Goal: Find specific page/section: Find specific page/section

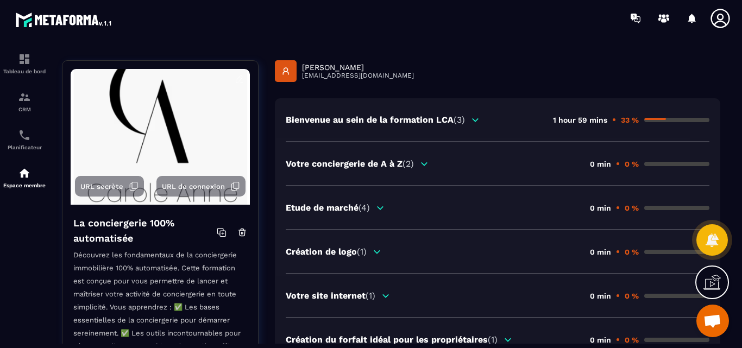
scroll to position [57, 0]
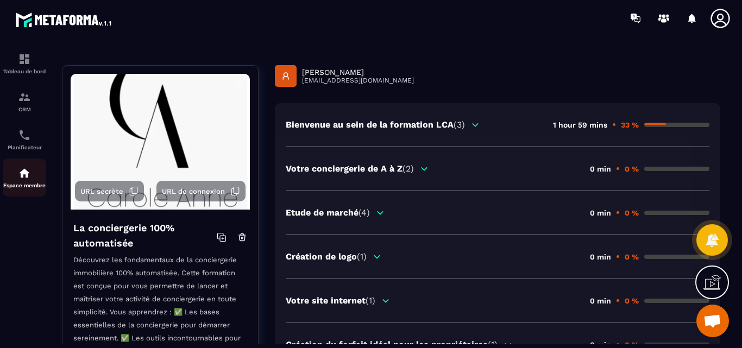
click at [22, 171] on img at bounding box center [24, 173] width 13 height 13
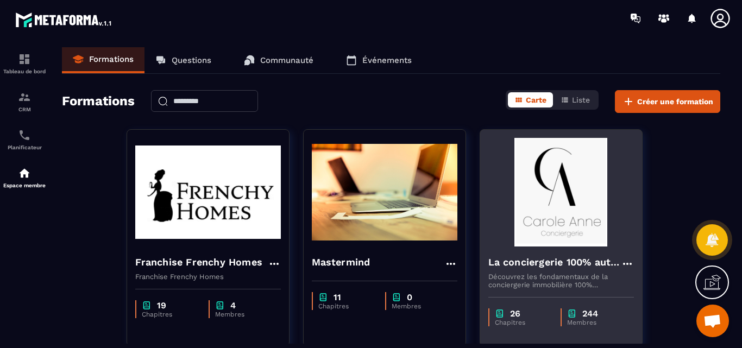
click at [549, 203] on img at bounding box center [561, 192] width 146 height 109
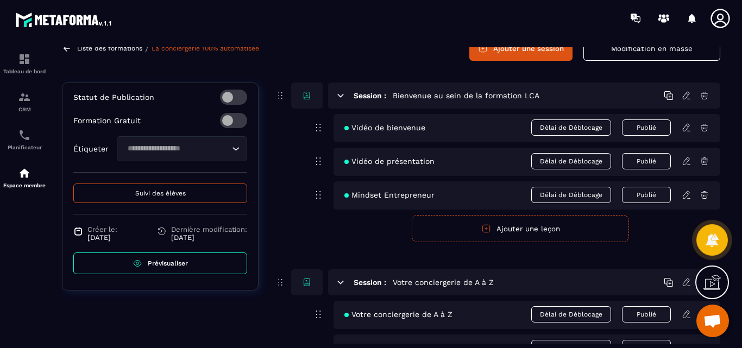
scroll to position [419, 0]
click at [149, 192] on span "Suivi des élèves" at bounding box center [160, 193] width 51 height 8
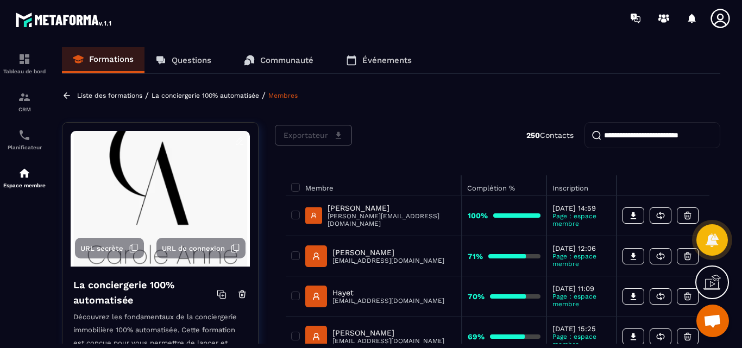
click at [618, 134] on input "search" at bounding box center [652, 135] width 136 height 26
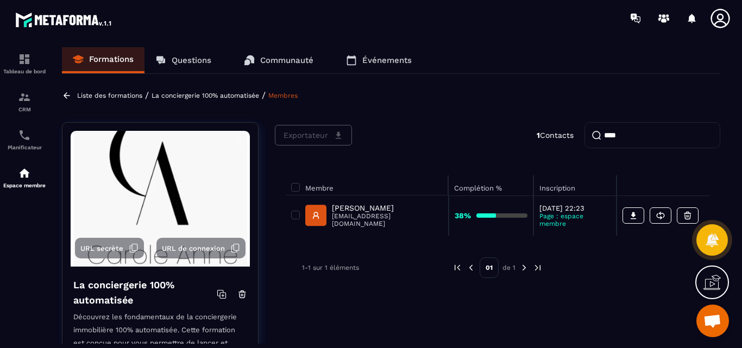
type input "****"
